Goal: Navigation & Orientation: Find specific page/section

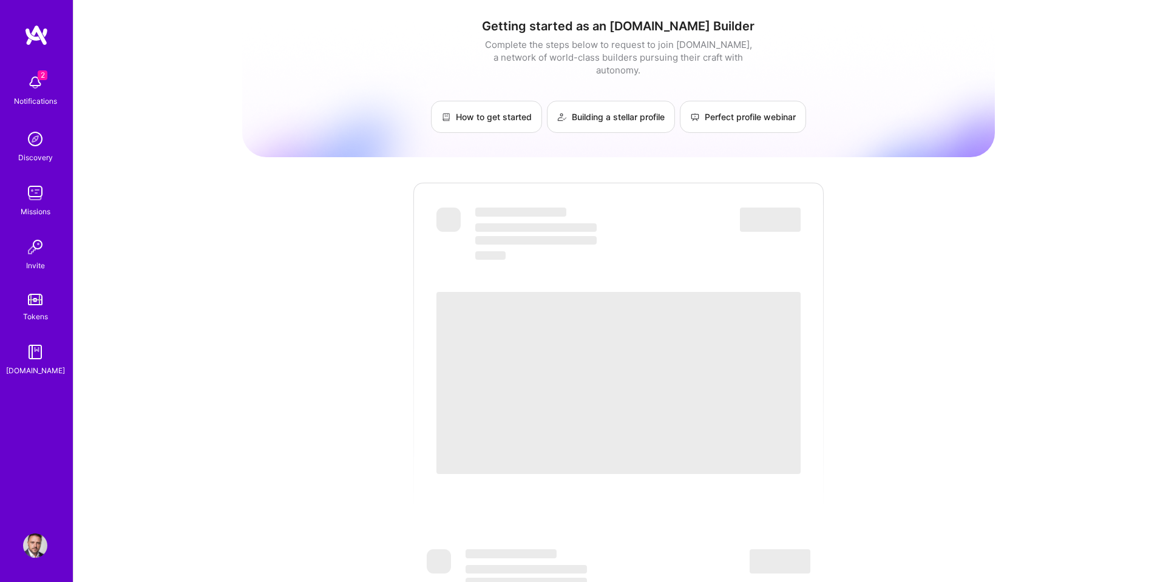
click at [39, 550] on img at bounding box center [35, 545] width 24 height 24
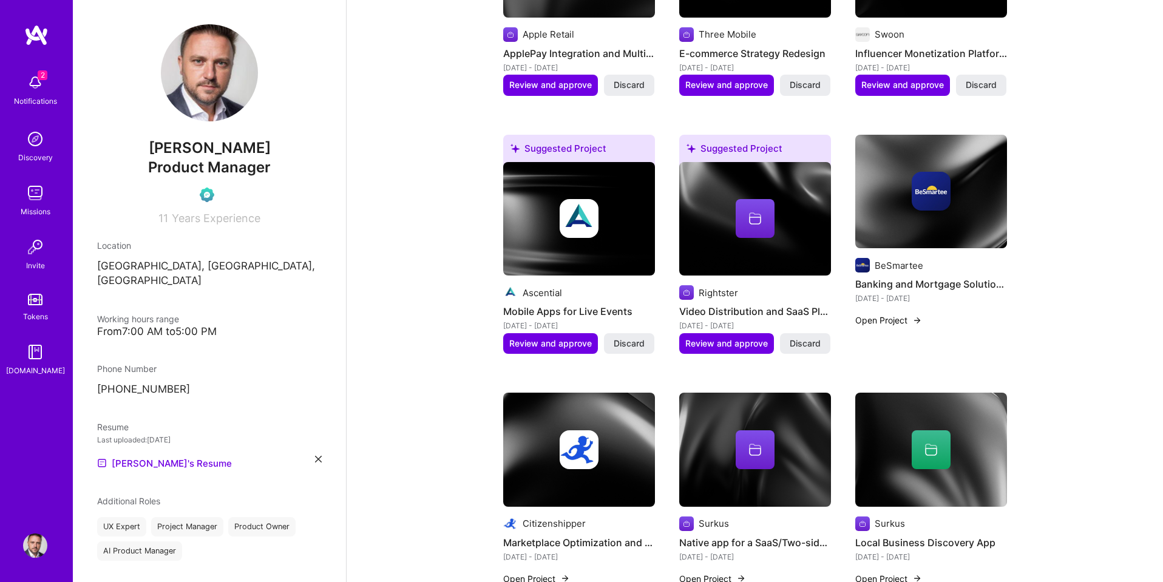
scroll to position [624, 0]
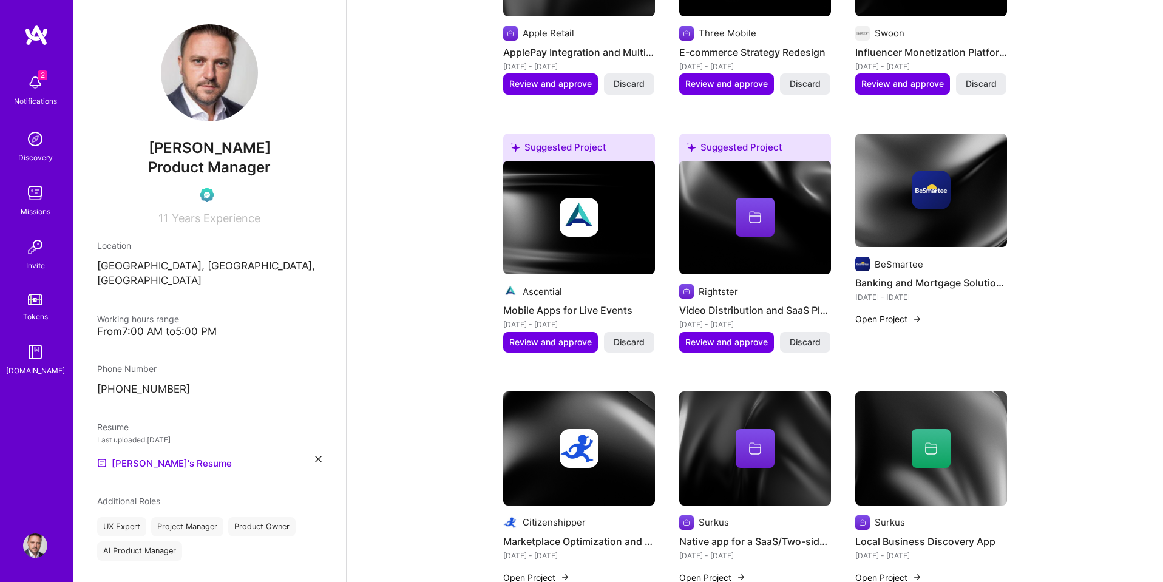
click at [939, 209] on img at bounding box center [930, 190] width 39 height 39
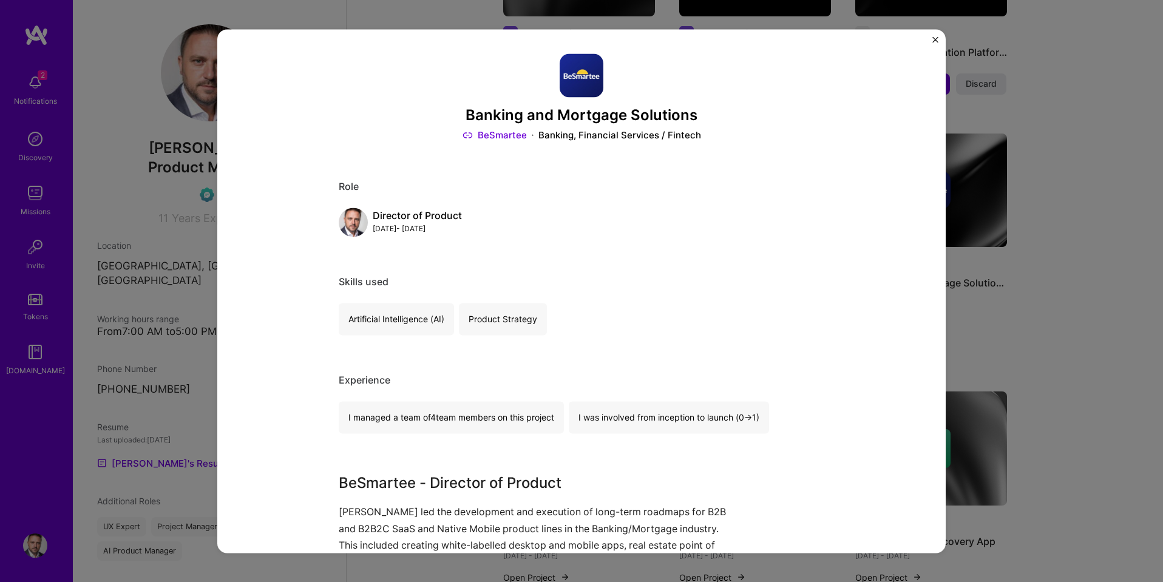
click at [1076, 341] on div "Banking and Mortgage Solutions BeSmartee Banking, Financial Services / Fintech …" at bounding box center [581, 291] width 1163 height 582
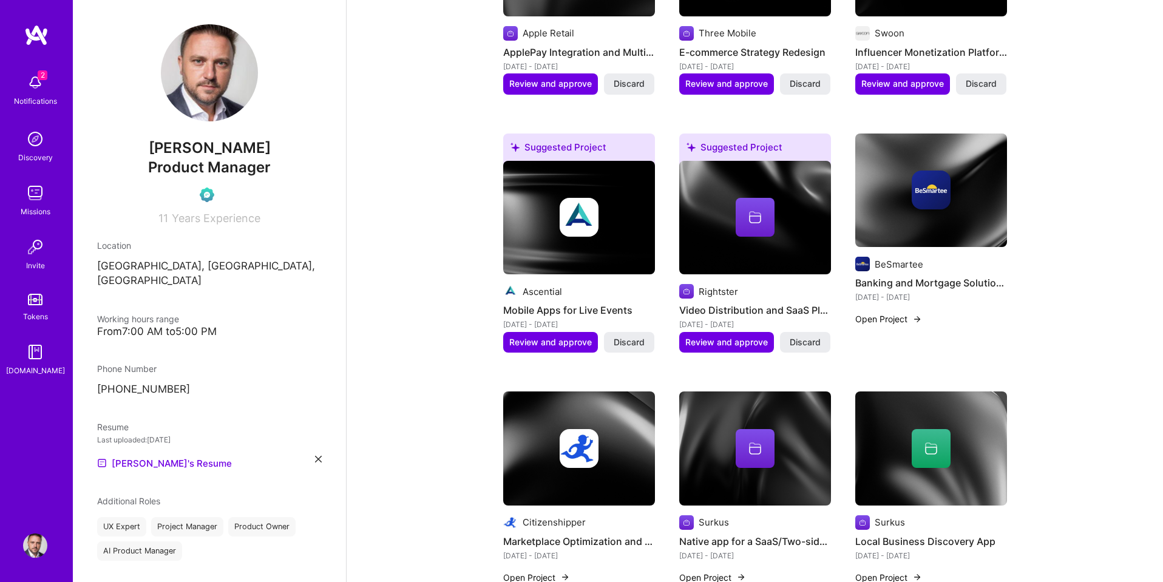
click at [547, 468] on div at bounding box center [579, 448] width 152 height 39
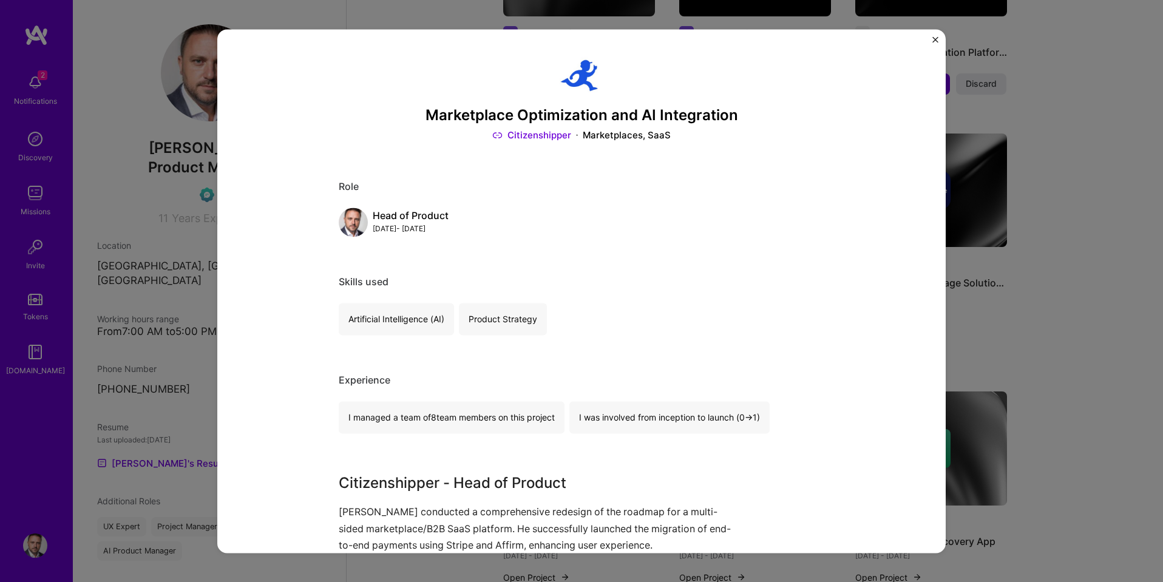
click at [1112, 414] on div "Marketplace Optimization and AI Integration Citizenshipper Marketplaces, SaaS R…" at bounding box center [581, 291] width 1163 height 582
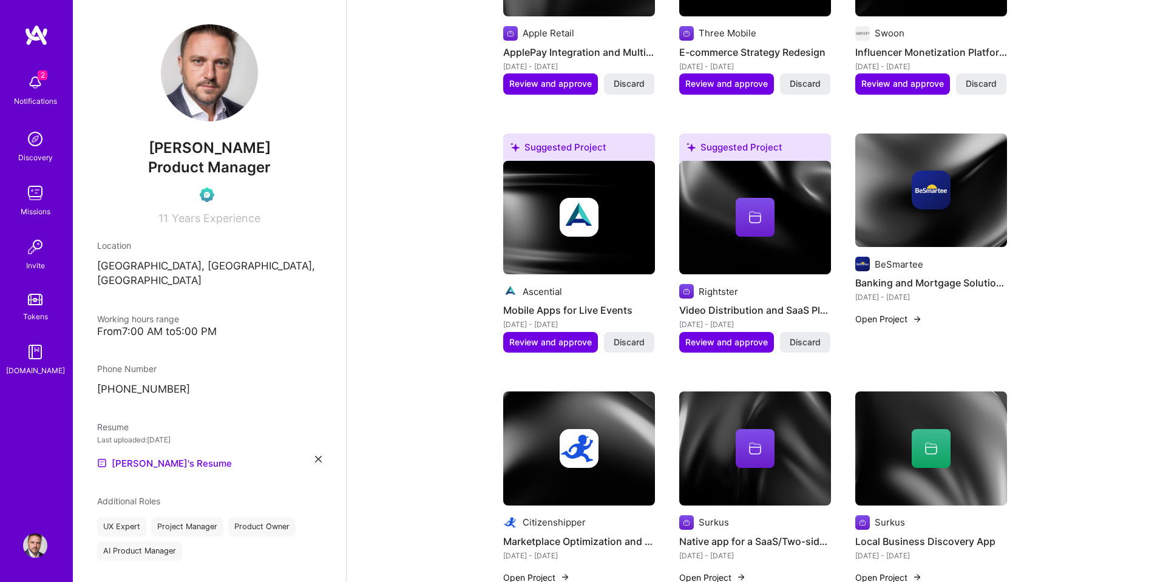
scroll to position [703, 0]
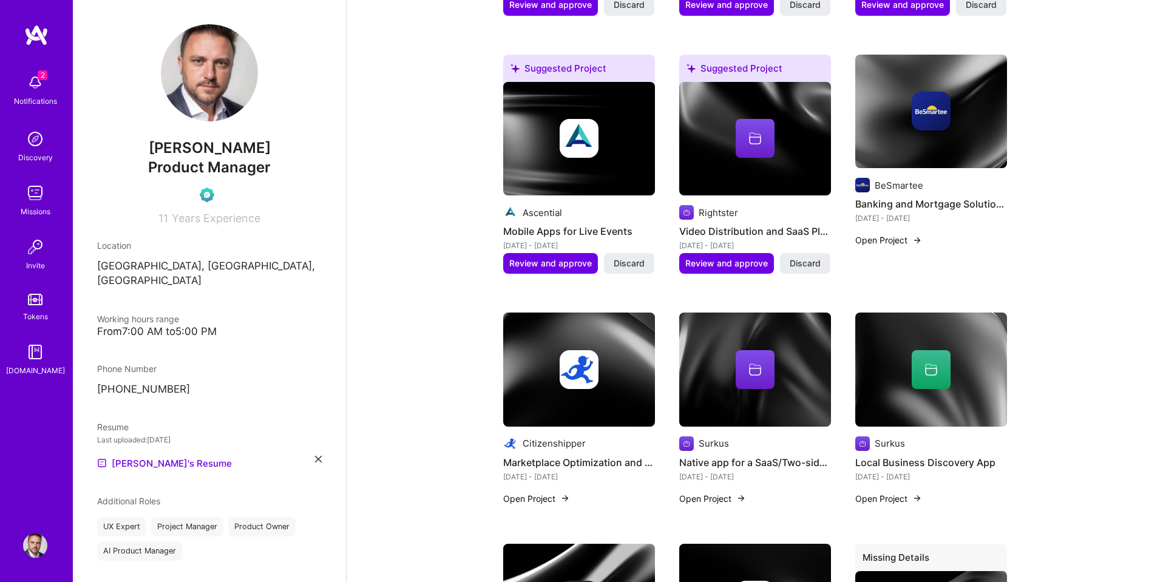
click at [595, 389] on img at bounding box center [578, 369] width 39 height 39
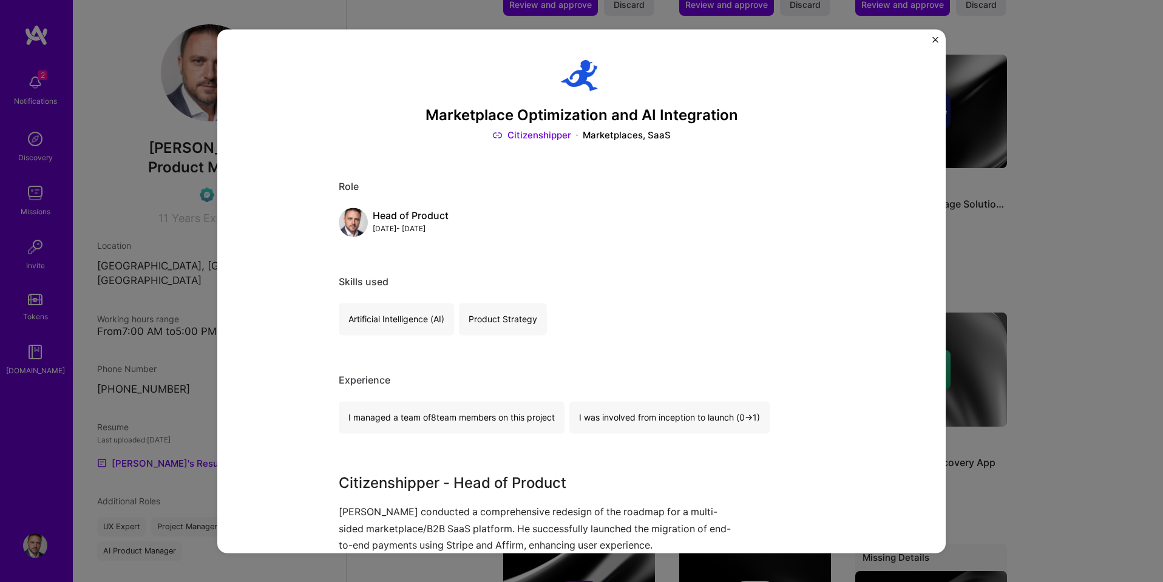
scroll to position [9, 0]
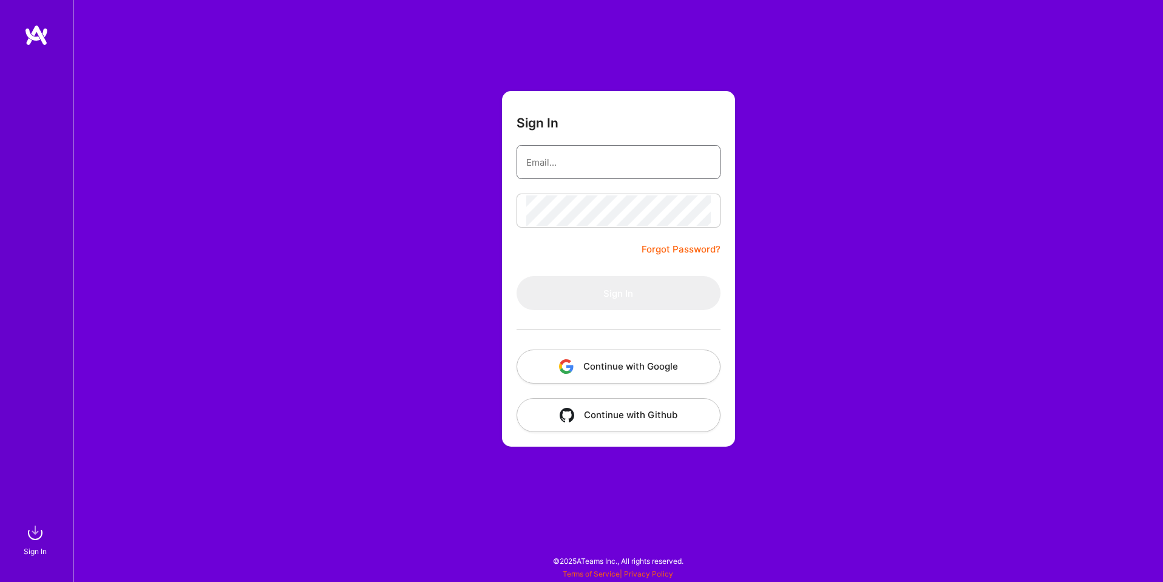
type input "[EMAIL_ADDRESS][DOMAIN_NAME]"
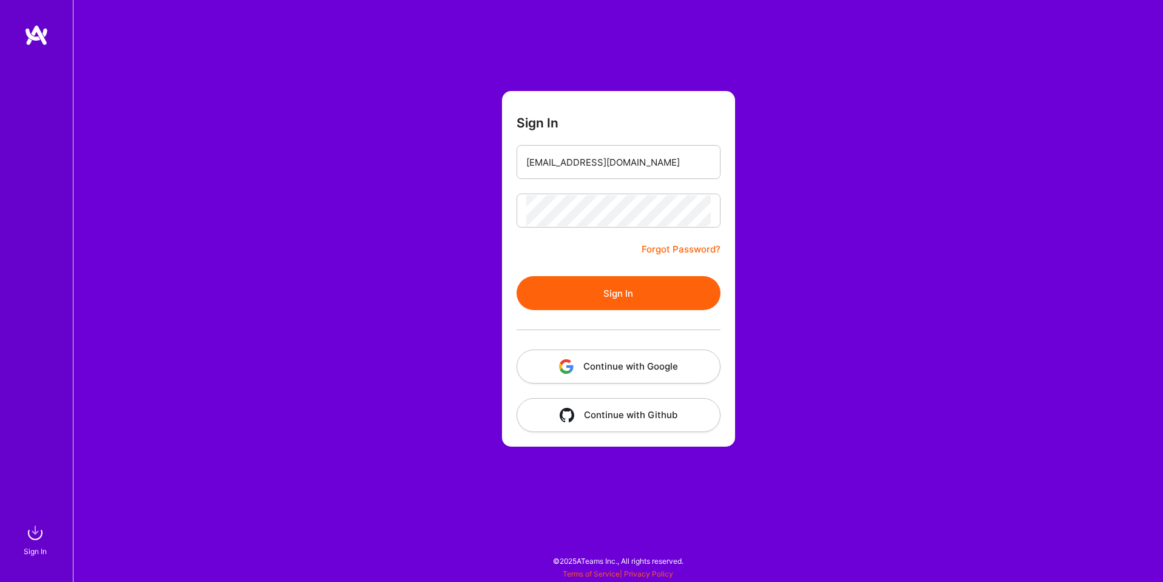
click at [629, 360] on button "Continue with Google" at bounding box center [618, 367] width 204 height 34
